Goal: Information Seeking & Learning: Learn about a topic

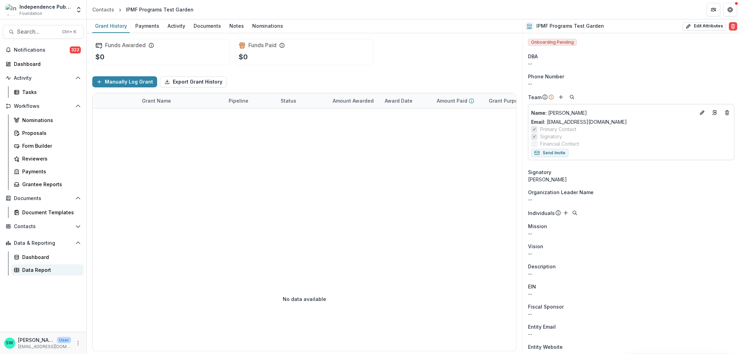
click at [42, 269] on div "Data Report" at bounding box center [50, 269] width 56 height 7
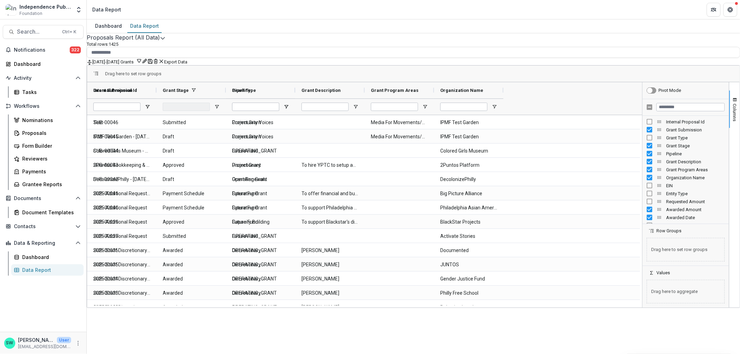
type input "**********"
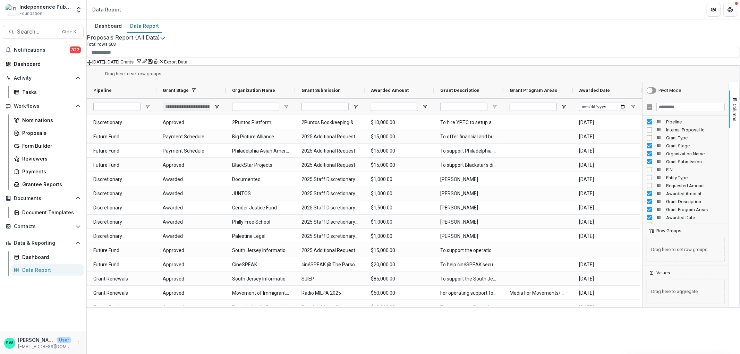
click at [677, 78] on div "Drag here to set row groups" at bounding box center [413, 74] width 652 height 17
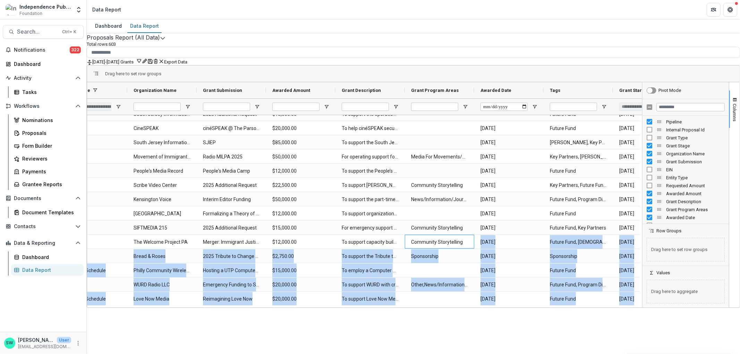
scroll to position [122, 0]
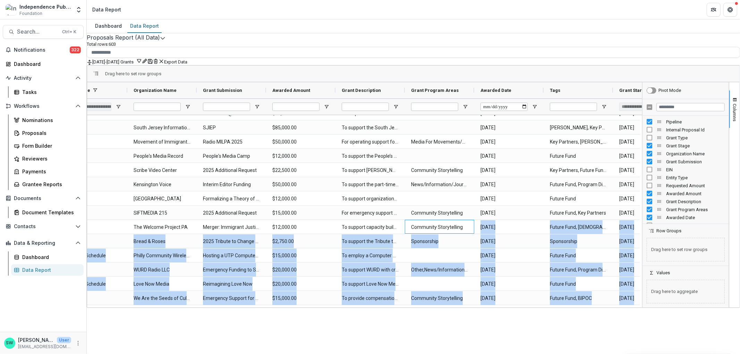
drag, startPoint x: 479, startPoint y: 308, endPoint x: 472, endPoint y: 244, distance: 64.1
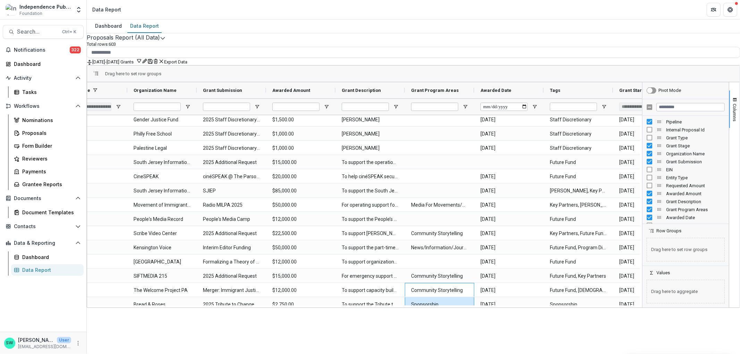
click at [444, 27] on div "Dashboard Data Report" at bounding box center [413, 26] width 653 height 14
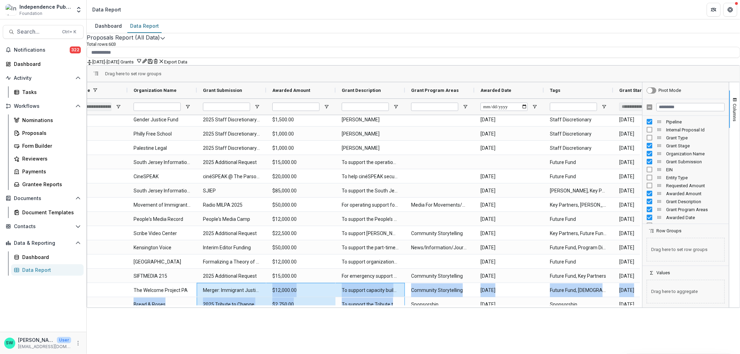
drag, startPoint x: 399, startPoint y: 307, endPoint x: 267, endPoint y: 293, distance: 132.6
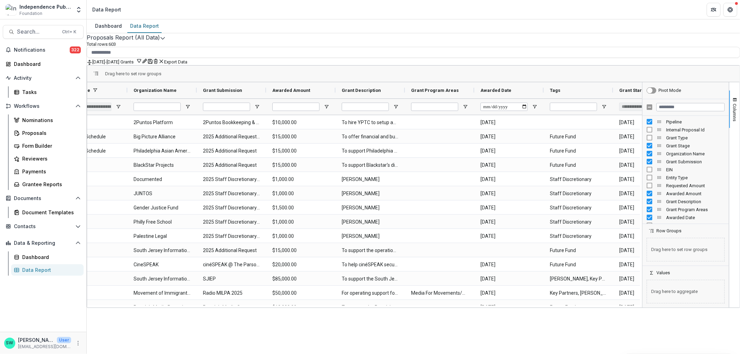
click at [540, 47] on div "Proposals Report (All Data) Total rows: [PHONE_NUMBER][DATE][DATE] Grants Perso…" at bounding box center [413, 158] width 653 height 251
click at [732, 115] on span "Columns" at bounding box center [734, 113] width 5 height 18
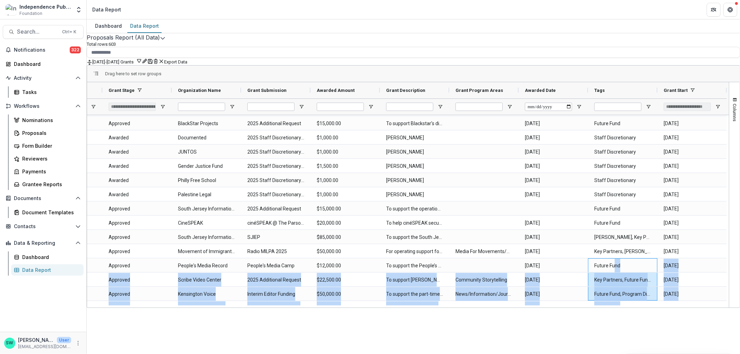
drag, startPoint x: 609, startPoint y: 308, endPoint x: 646, endPoint y: 307, distance: 36.4
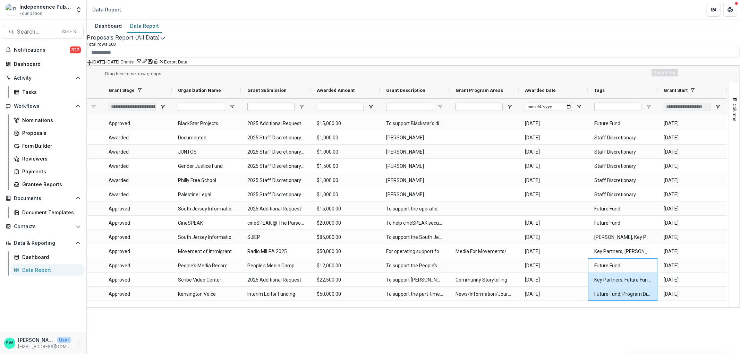
click at [595, 35] on div "Proposals Report (All Data) Total rows: [PHONE_NUMBER][DATE][DATE] Grants Perso…" at bounding box center [413, 158] width 653 height 251
drag, startPoint x: 452, startPoint y: 43, endPoint x: 432, endPoint y: 46, distance: 19.6
click at [432, 46] on div "Proposals Report (All Data) Total rows: [PHONE_NUMBER][DATE][DATE] Grants Perso…" at bounding box center [413, 158] width 653 height 251
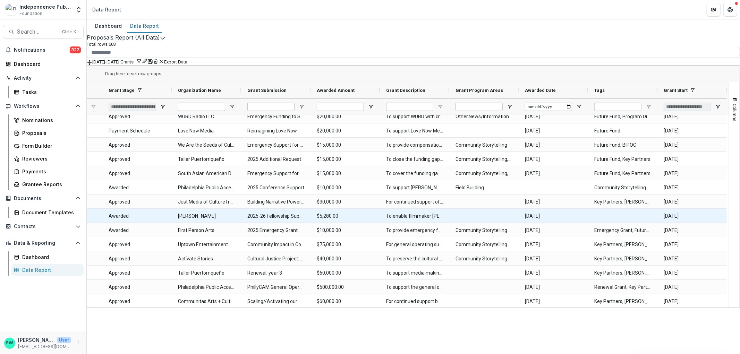
scroll to position [300, 0]
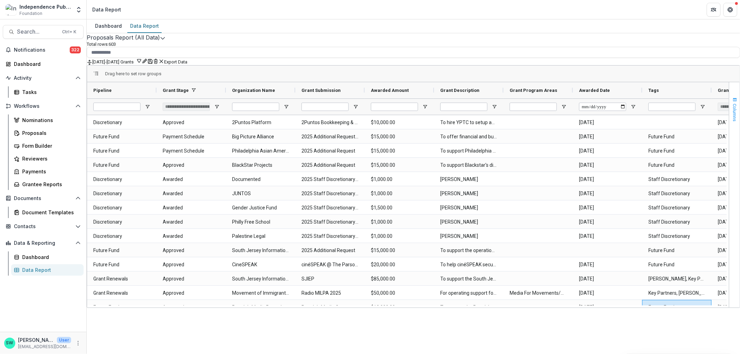
click at [732, 119] on span "Columns" at bounding box center [734, 113] width 5 height 18
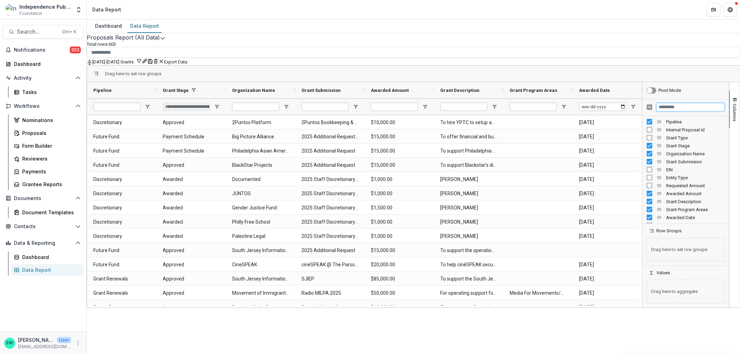
click at [682, 111] on input "Filter Columns Input" at bounding box center [690, 107] width 68 height 8
type input "**********"
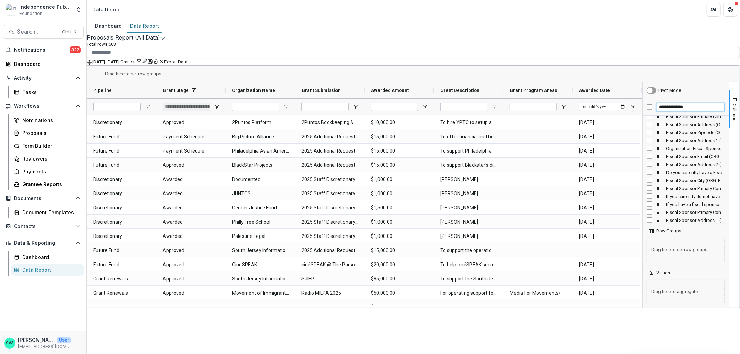
drag, startPoint x: 706, startPoint y: 114, endPoint x: 702, endPoint y: 113, distance: 3.5
click at [702, 111] on input "**********" at bounding box center [690, 107] width 68 height 8
click at [645, 113] on div "**********" at bounding box center [685, 107] width 86 height 17
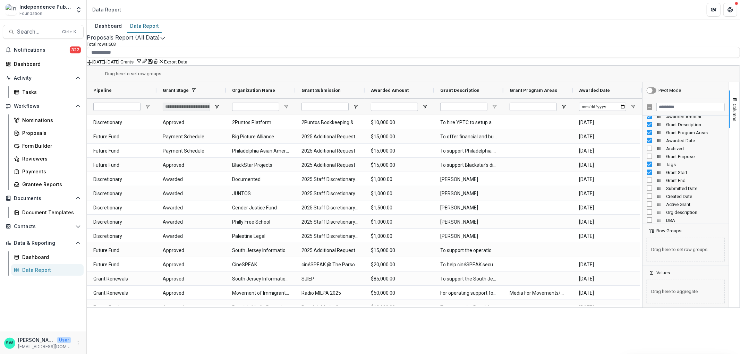
click at [142, 62] on button "[DATE]-[DATE] Grants" at bounding box center [117, 61] width 50 height 7
click at [645, 79] on button "Team Filters" at bounding box center [633, 76] width 24 height 5
click at [679, 79] on button "[PERSON_NAME]" at bounding box center [661, 76] width 33 height 5
click at [645, 79] on button "Team Filters" at bounding box center [633, 76] width 24 height 5
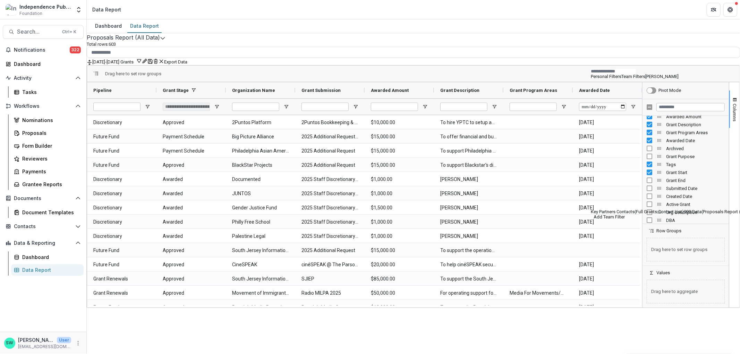
click at [679, 79] on button "[PERSON_NAME]" at bounding box center [661, 76] width 33 height 5
click at [645, 79] on button "Team Filters" at bounding box center [633, 76] width 24 height 5
click at [679, 79] on button "[PERSON_NAME]" at bounding box center [661, 76] width 33 height 5
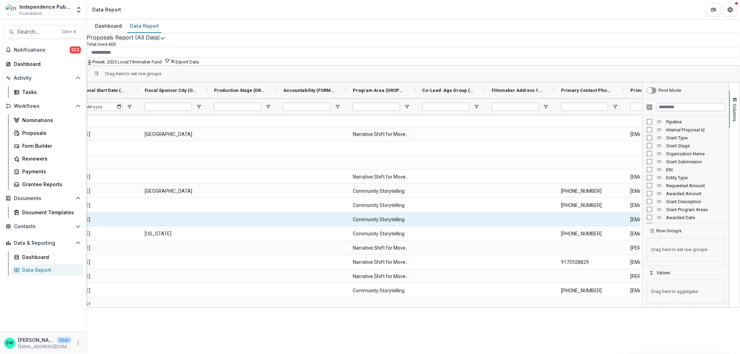
scroll to position [385, 0]
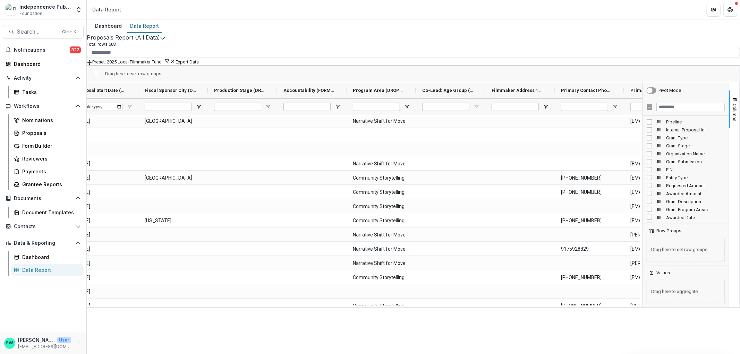
click at [170, 58] on button "Preset: 2025 Local Filmmaker Fund" at bounding box center [131, 61] width 78 height 7
click at [609, 99] on button "[DATE]-[DATE] Grants (Proposals Report (All Data))" at bounding box center [636, 131] width 99 height 104
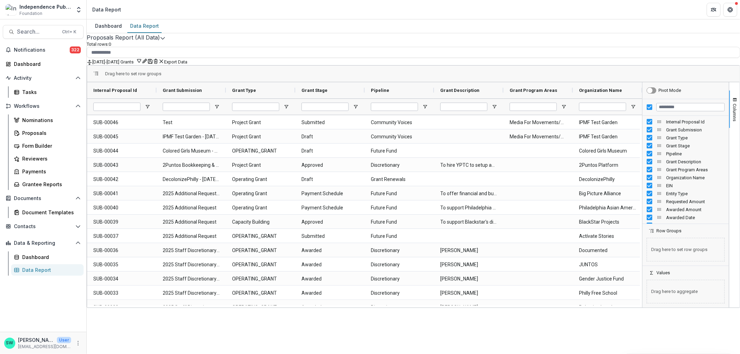
type input "**********"
